Goal: Go to known website: Access a specific website the user already knows

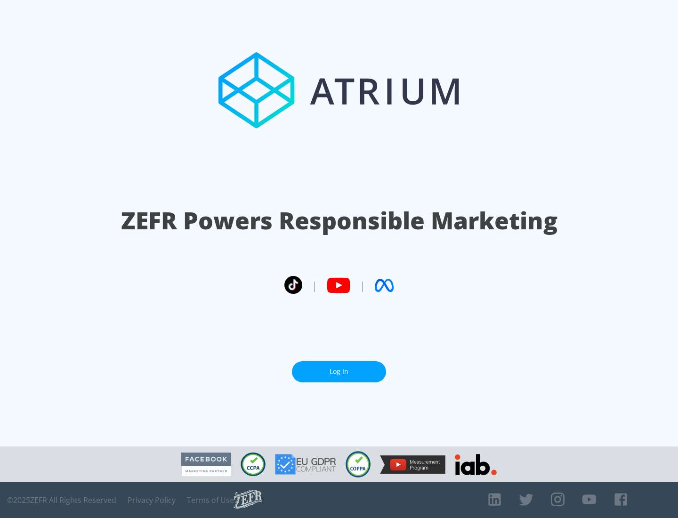
click at [339, 371] on link "Log In" at bounding box center [339, 371] width 94 height 21
